Goal: Information Seeking & Learning: Learn about a topic

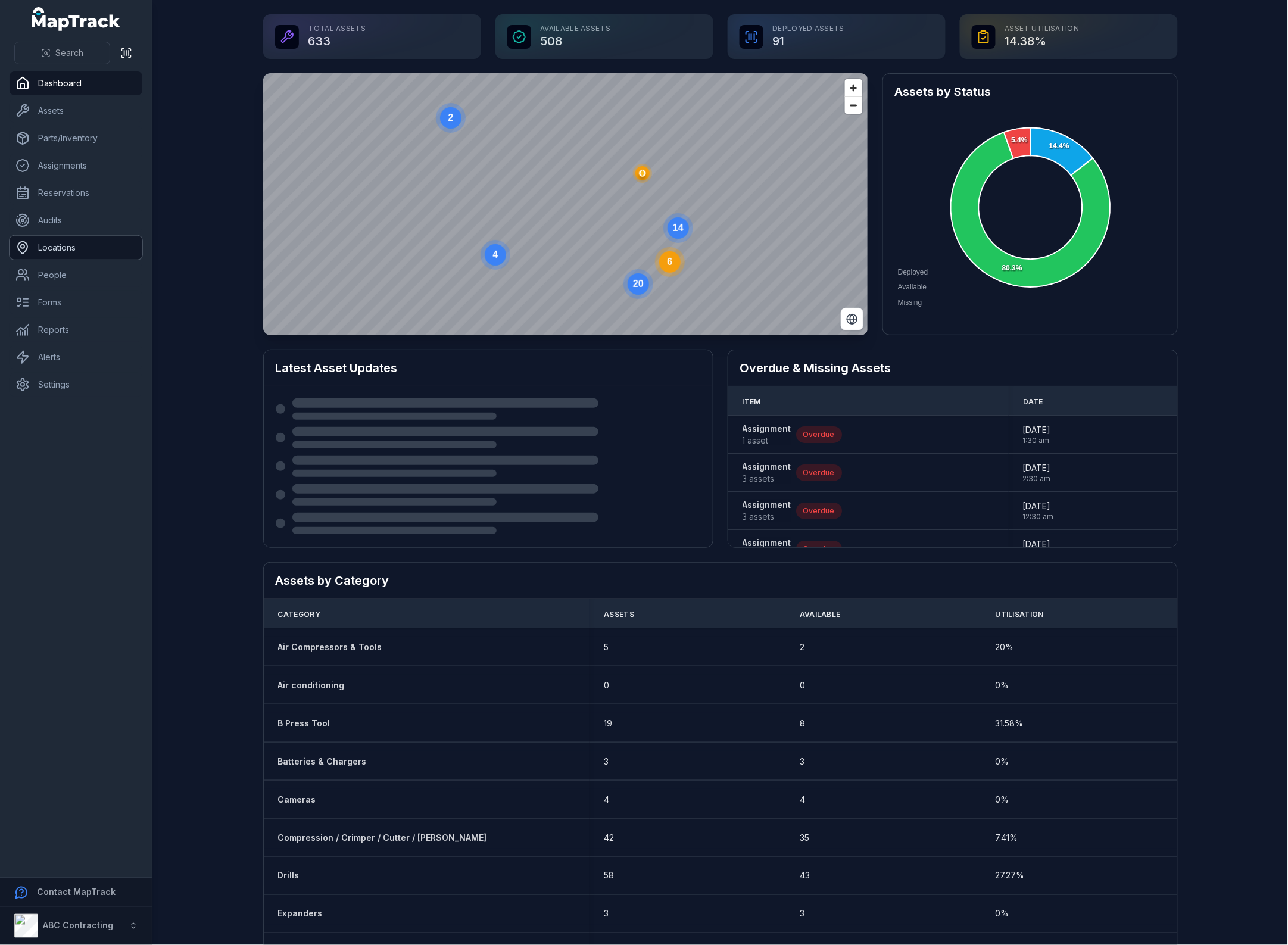
click at [52, 250] on link "Locations" at bounding box center [75, 247] width 133 height 24
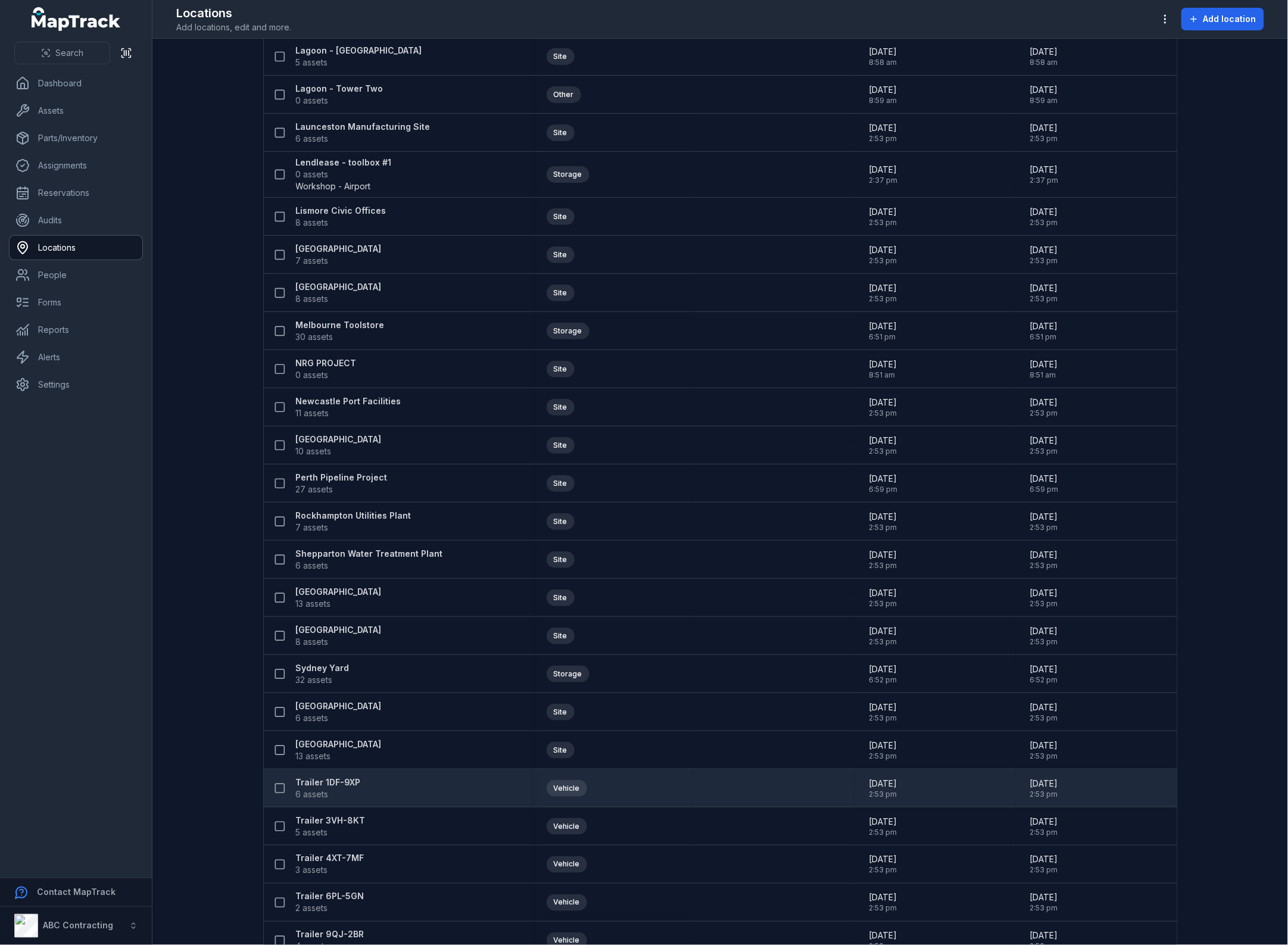
scroll to position [966, 0]
click at [332, 779] on strong "Trailer 1DF-9XP" at bounding box center [328, 782] width 65 height 12
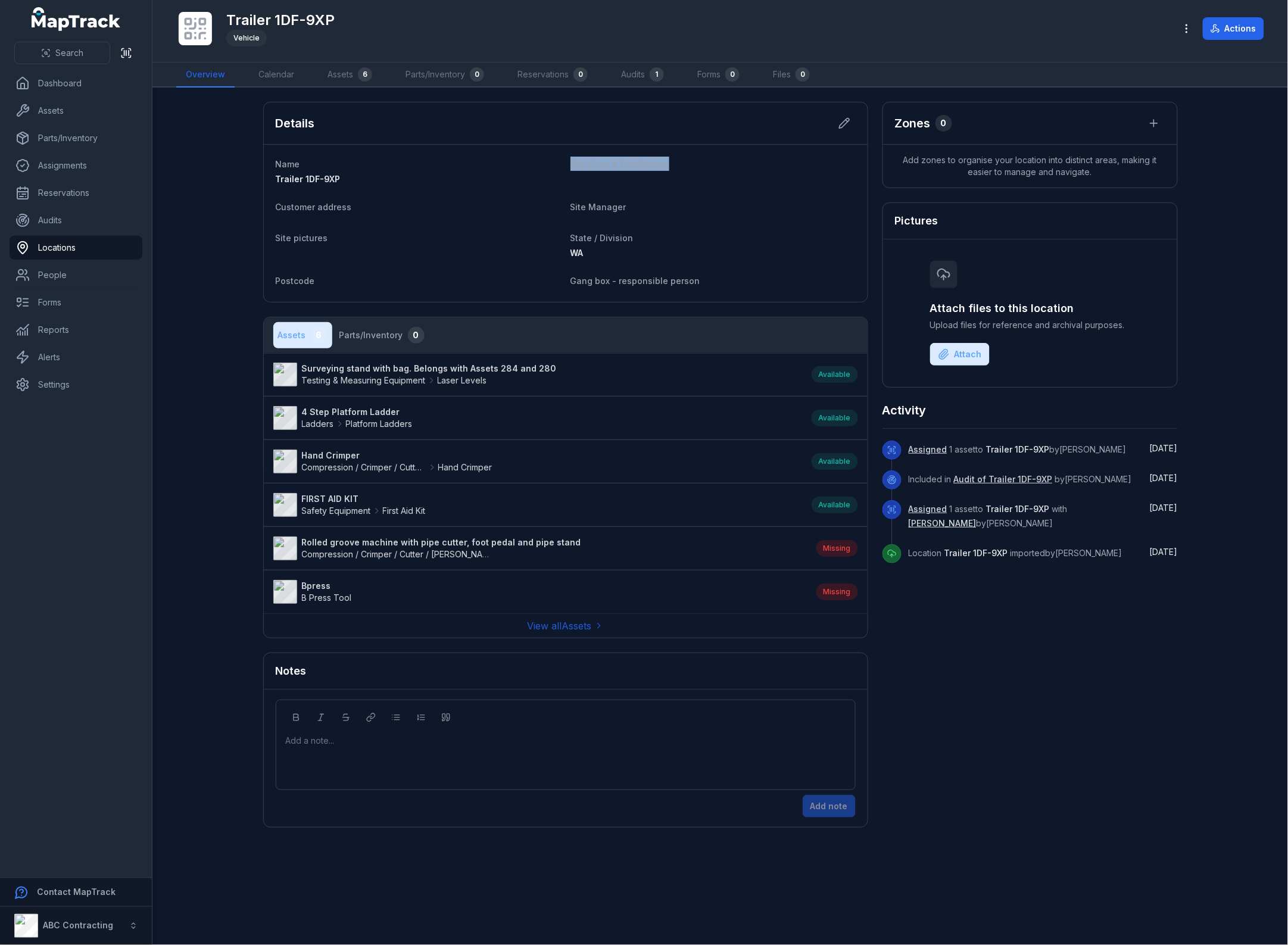
drag, startPoint x: 569, startPoint y: 159, endPoint x: 664, endPoint y: 165, distance: 95.2
click at [664, 165] on dl "Name Trailer 1DF-9XP Site Docs & Certificates Customer address Site Manager Sit…" at bounding box center [565, 223] width 580 height 133
click at [732, 242] on dt "State / Division" at bounding box center [713, 238] width 285 height 15
click at [52, 110] on link "Assets" at bounding box center [75, 111] width 133 height 24
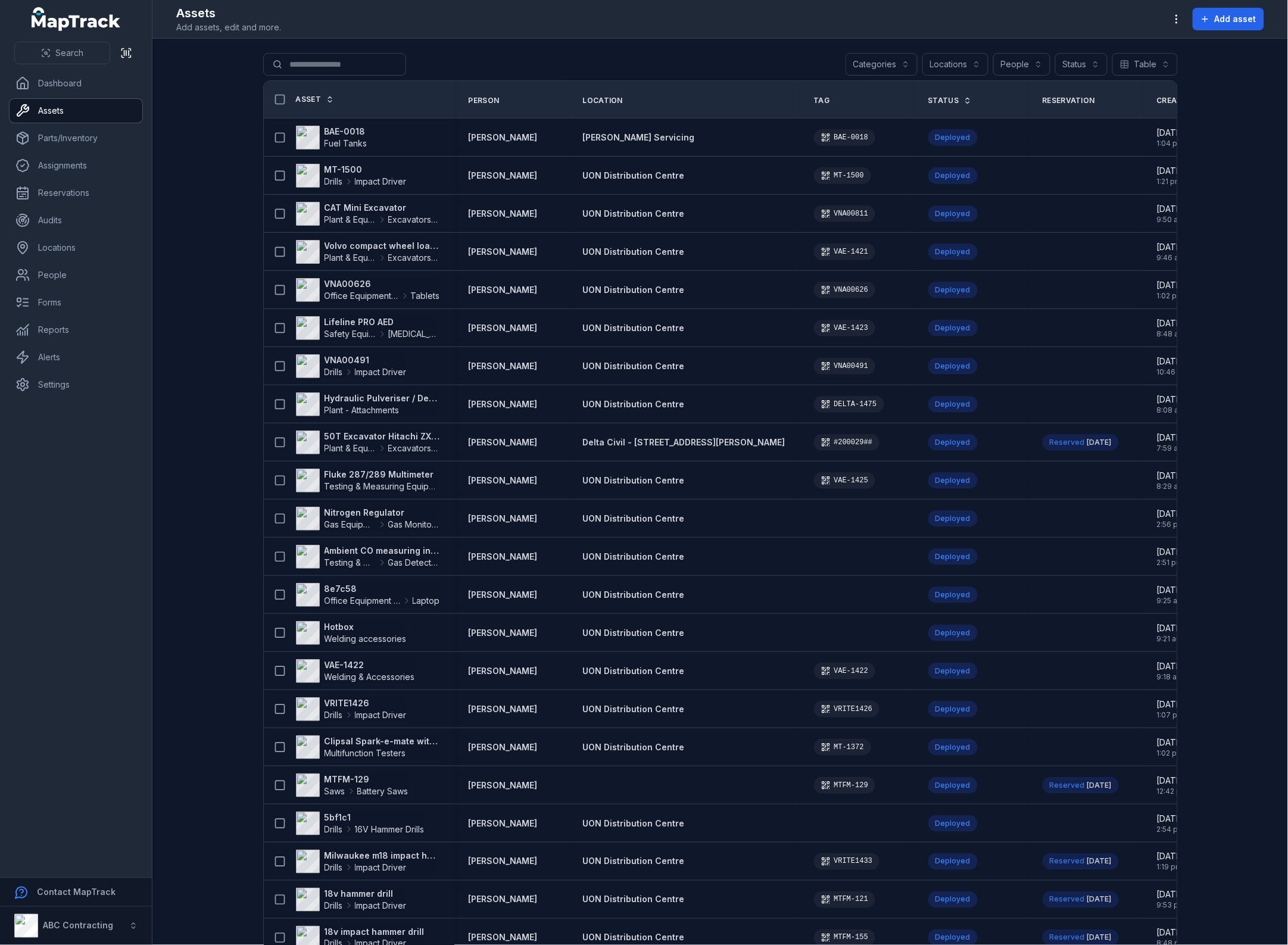
click at [900, 61] on button "Categories" at bounding box center [881, 64] width 72 height 22
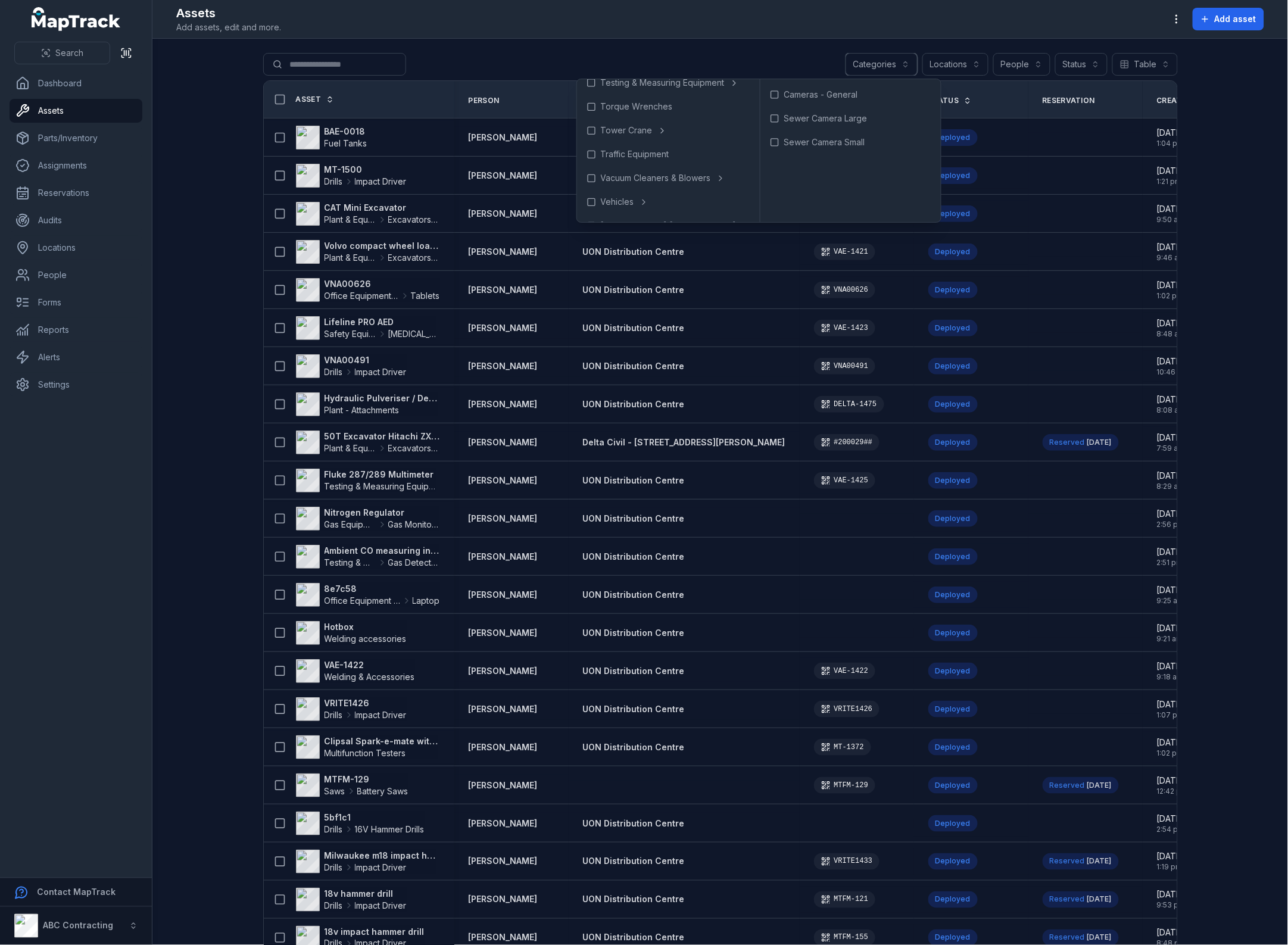
scroll to position [966, 0]
click at [1218, 240] on main "Search for assets Categories Locations People Status Table ***** Asset Person L…" at bounding box center [720, 492] width 1136 height 906
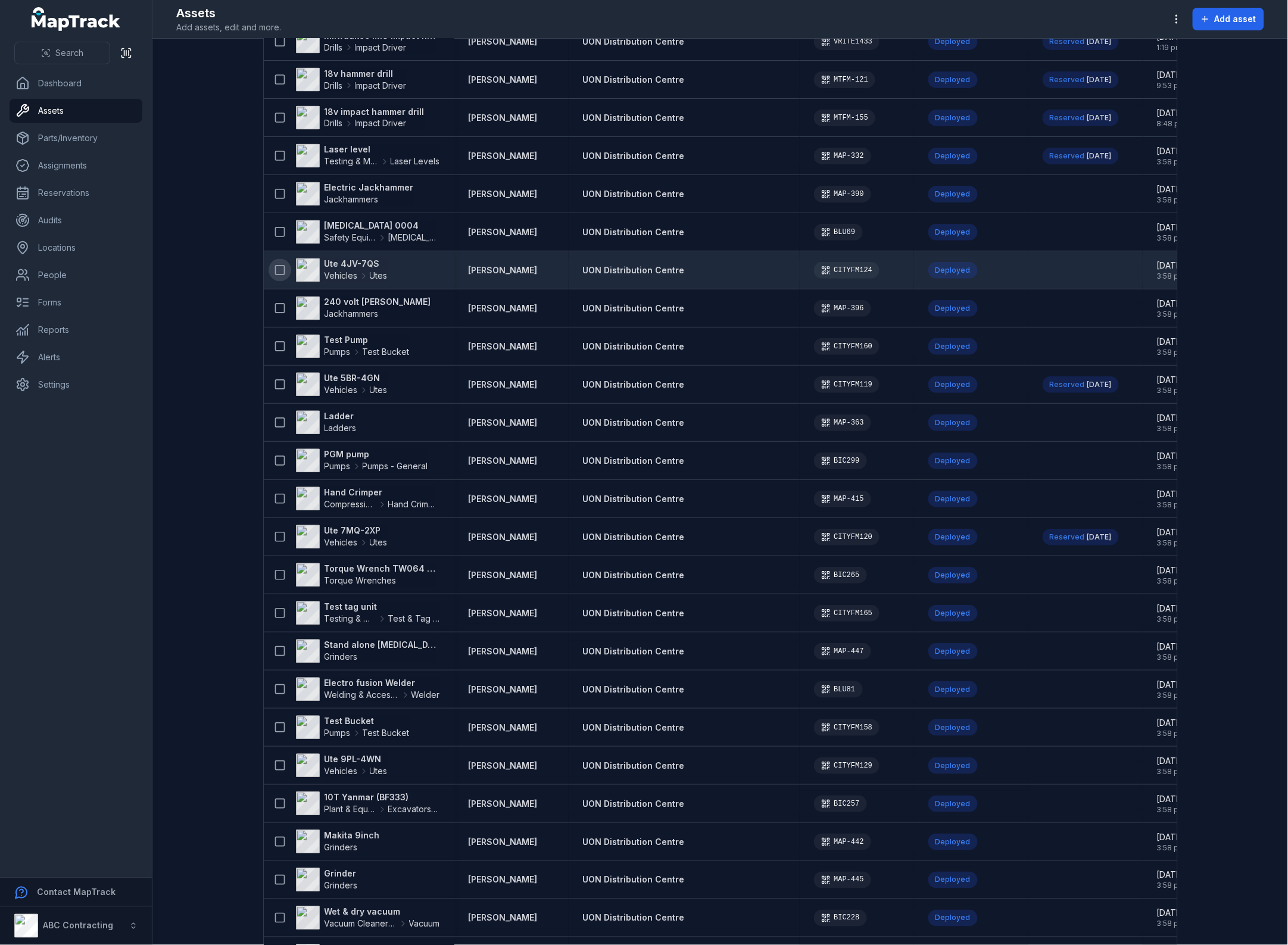
scroll to position [820, 0]
click at [358, 262] on strong "Ute 4JV-7QS" at bounding box center [356, 265] width 63 height 12
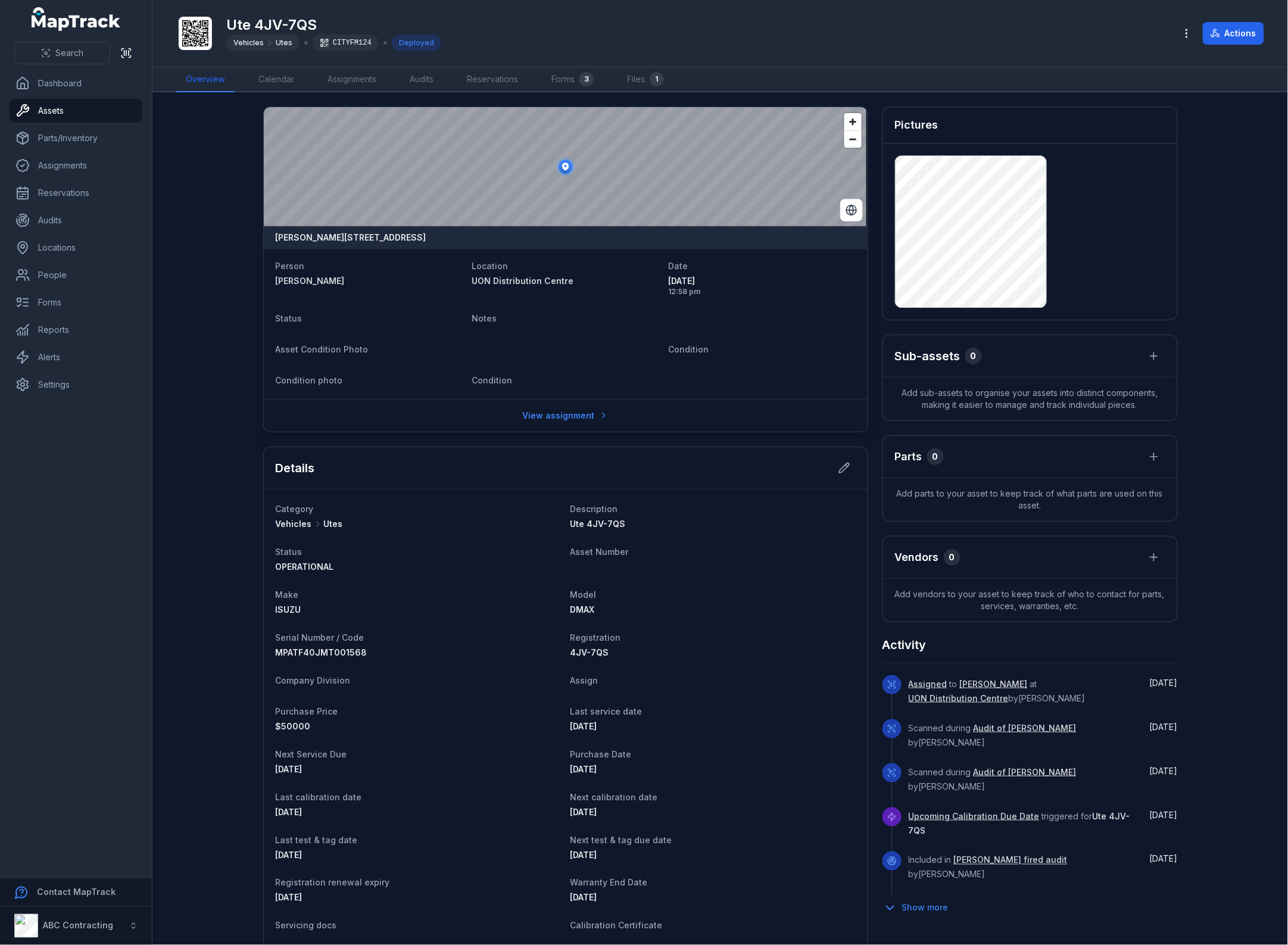
click at [1188, 361] on main "Natalie Way, [GEOGRAPHIC_DATA], [GEOGRAPHIC_DATA] 6021, [GEOGRAPHIC_DATA] Perso…" at bounding box center [720, 519] width 1136 height 853
click at [544, 417] on link "View assignment" at bounding box center [565, 416] width 102 height 22
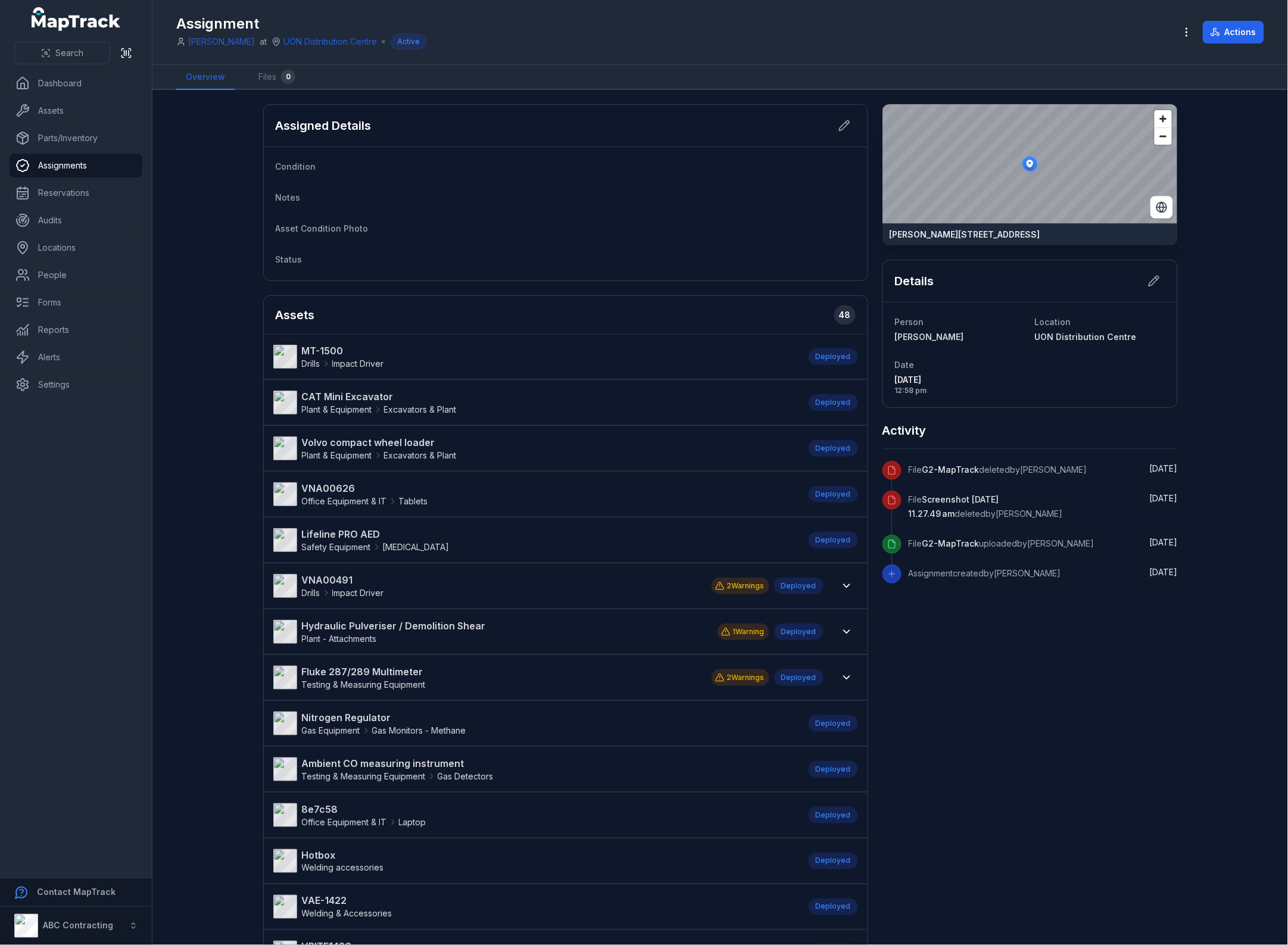
click at [238, 195] on main "Assigned Details Condition Notes Asset Condition Photo Status Assets 48 MT-1500…" at bounding box center [720, 517] width 1136 height 855
click at [215, 173] on main "Assigned Details Condition Notes Asset Condition Photo Status Assets 48 MT-1500…" at bounding box center [720, 517] width 1136 height 855
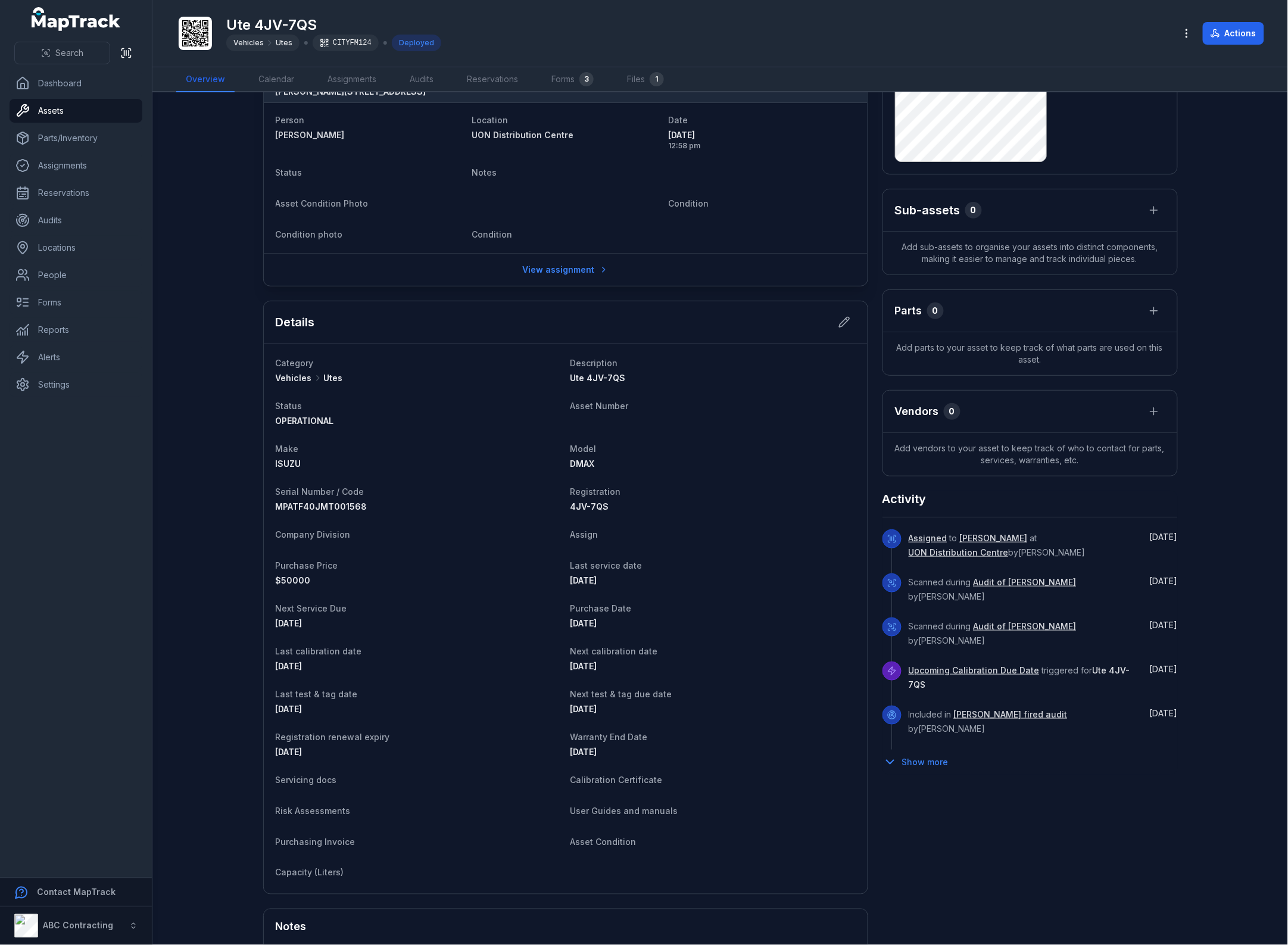
scroll to position [147, 0]
click at [890, 748] on button "Show more" at bounding box center [919, 761] width 74 height 25
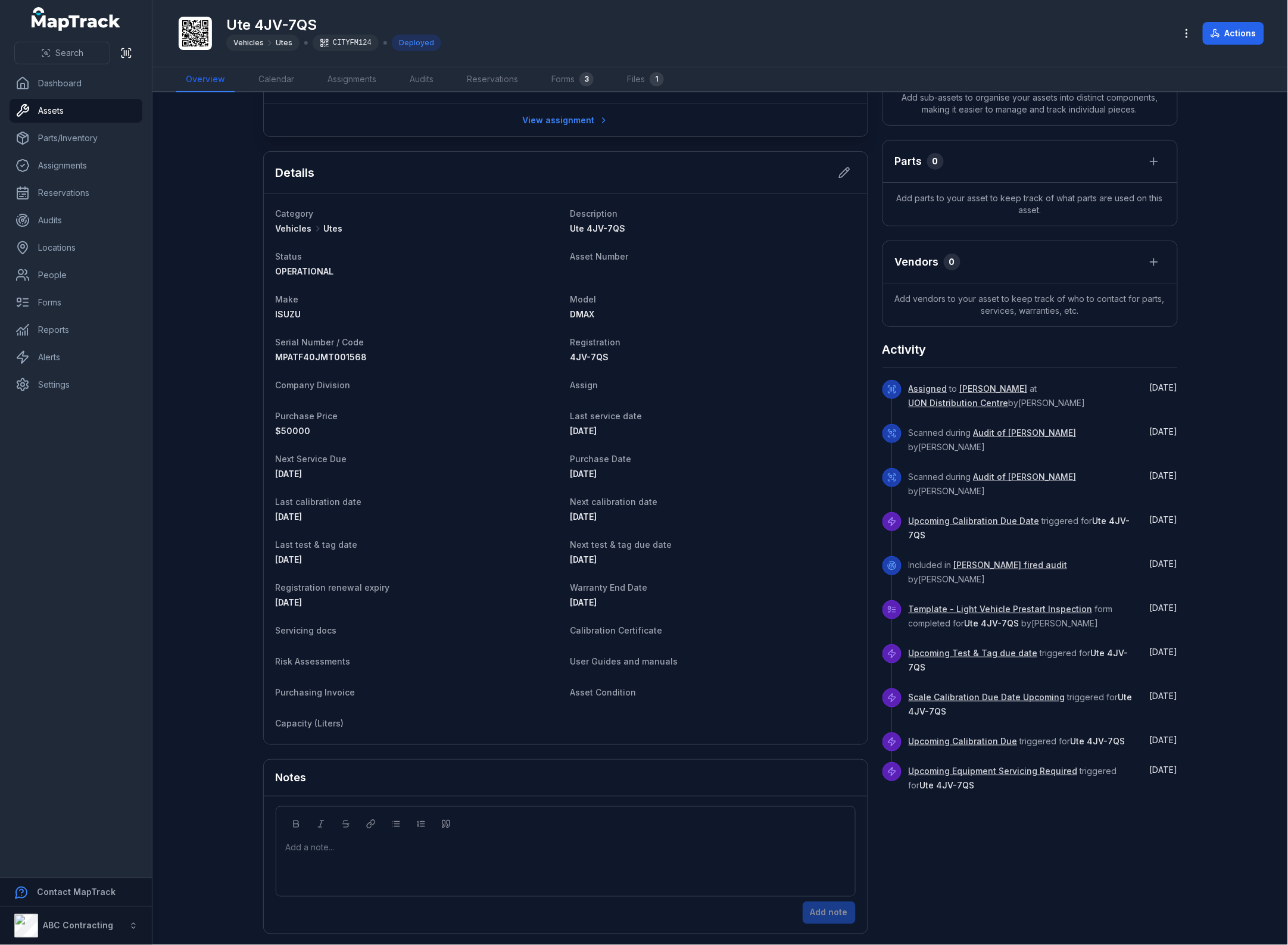
scroll to position [296, 0]
click at [1190, 32] on icon "button" at bounding box center [1186, 34] width 12 height 12
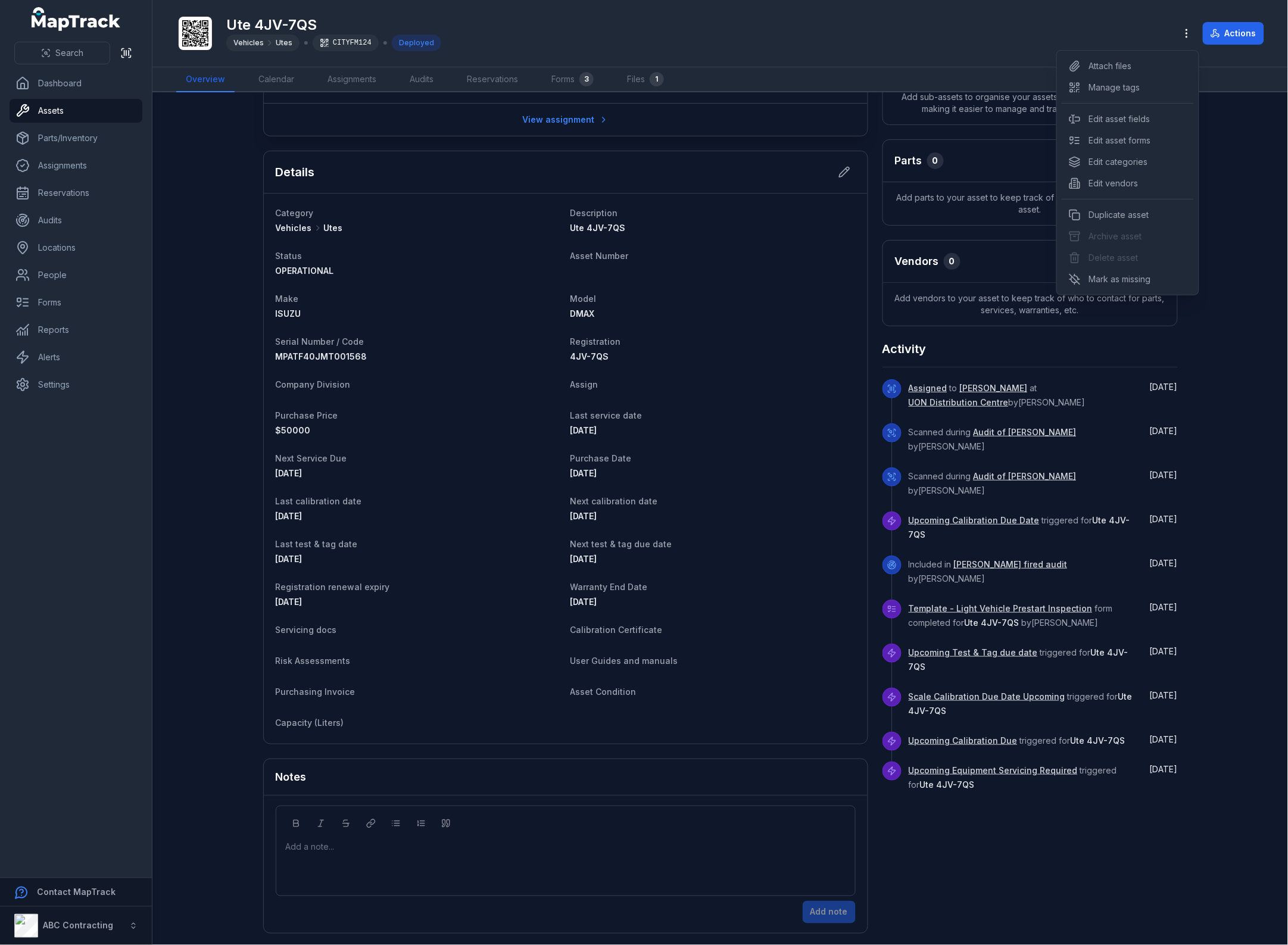
click at [52, 114] on div "Search Dashboard Assets Parts/Inventory Assignments Reservations Audits Locatio…" at bounding box center [644, 472] width 1288 height 945
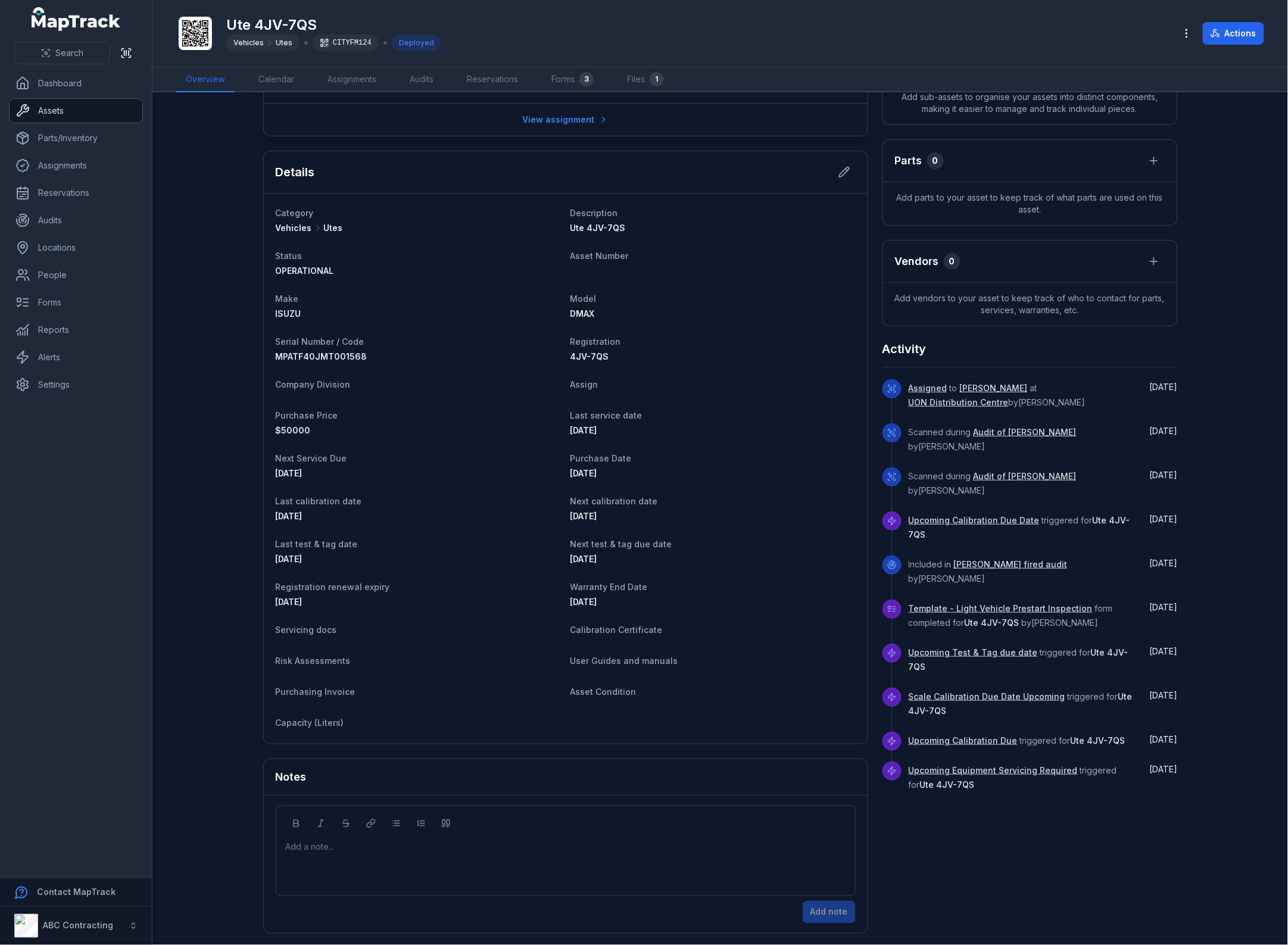
click at [52, 114] on link "Assets" at bounding box center [75, 111] width 133 height 24
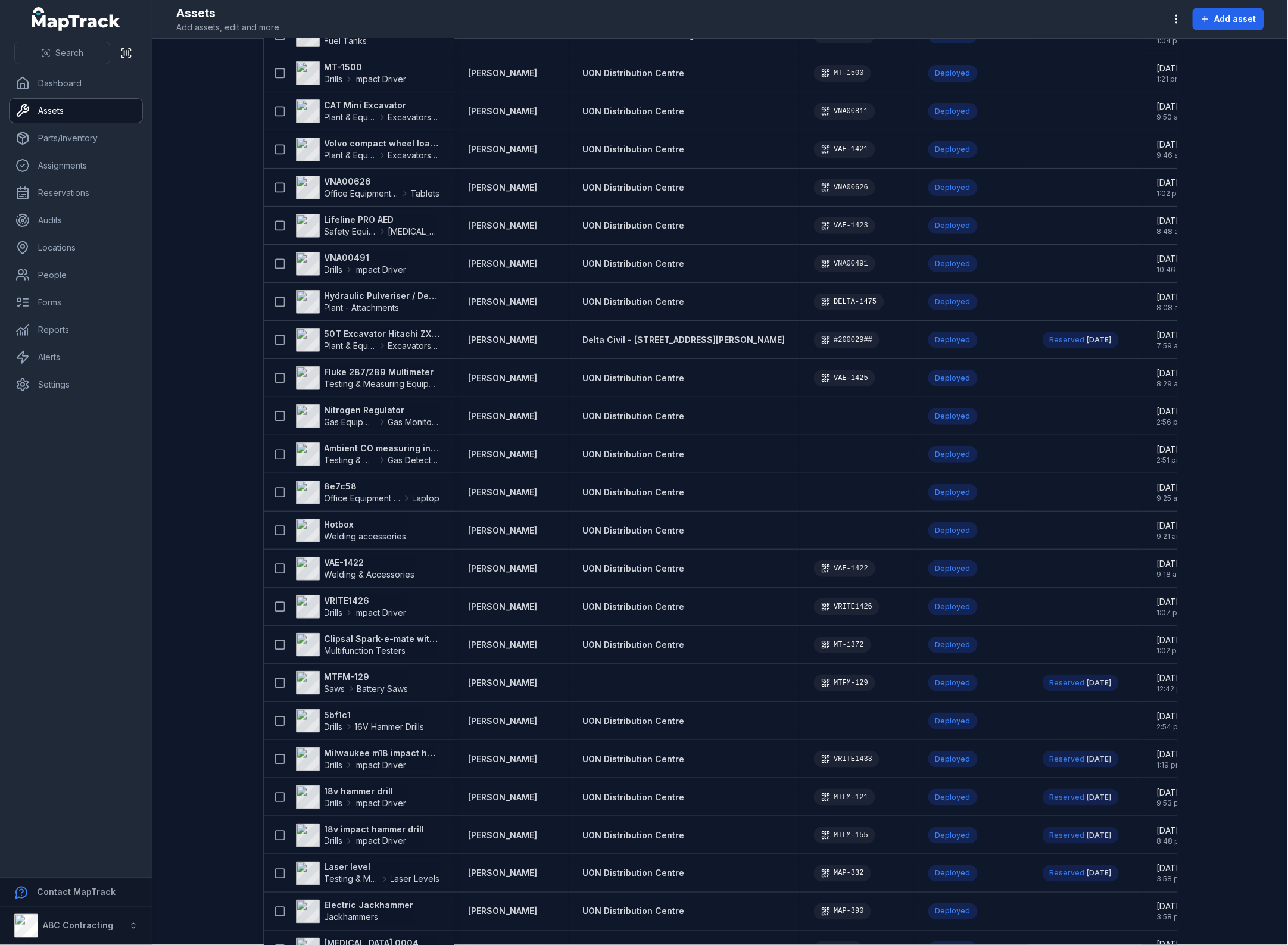
scroll to position [90, 0]
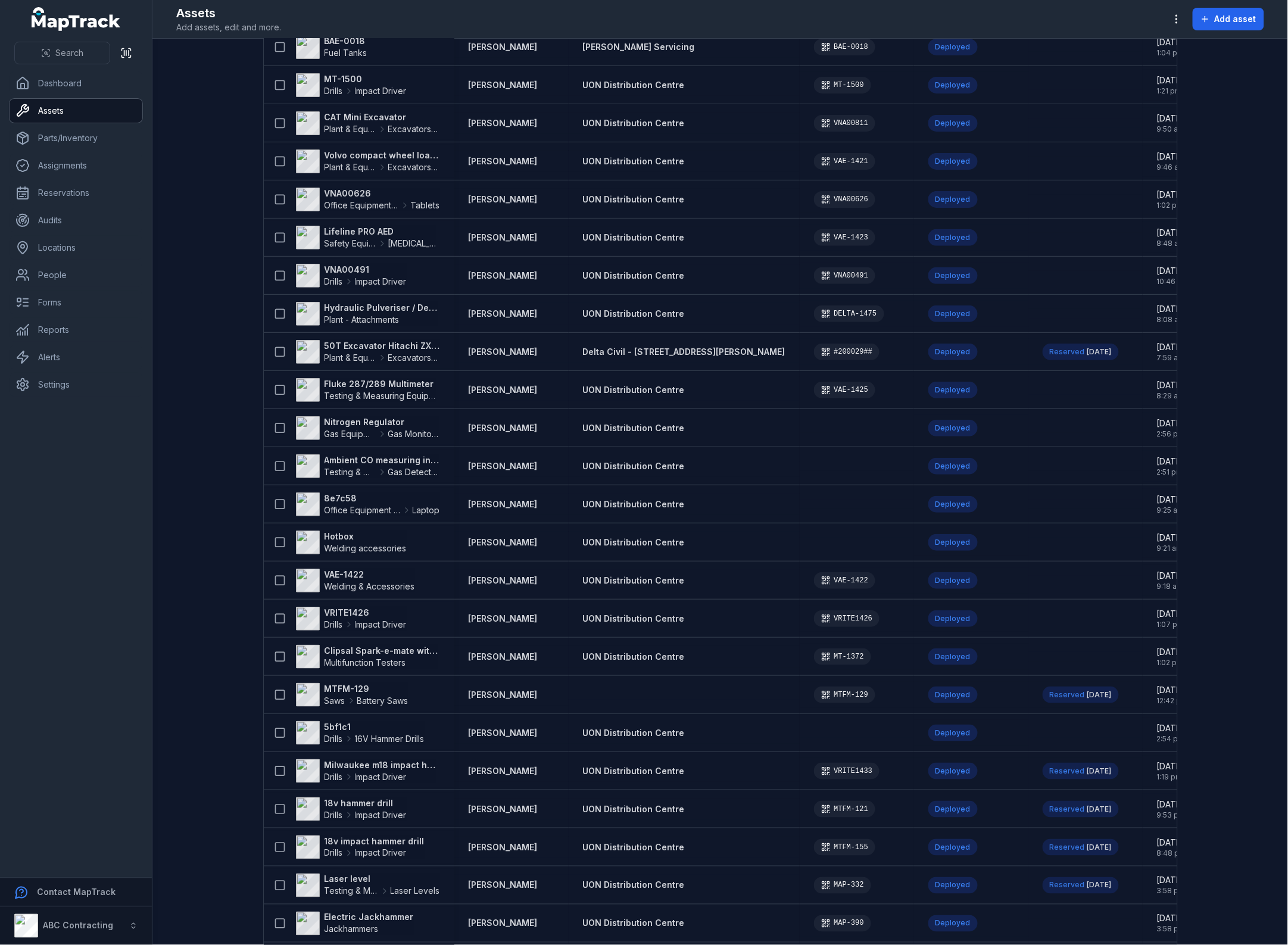
scroll to position [16, 0]
